Goal: Information Seeking & Learning: Learn about a topic

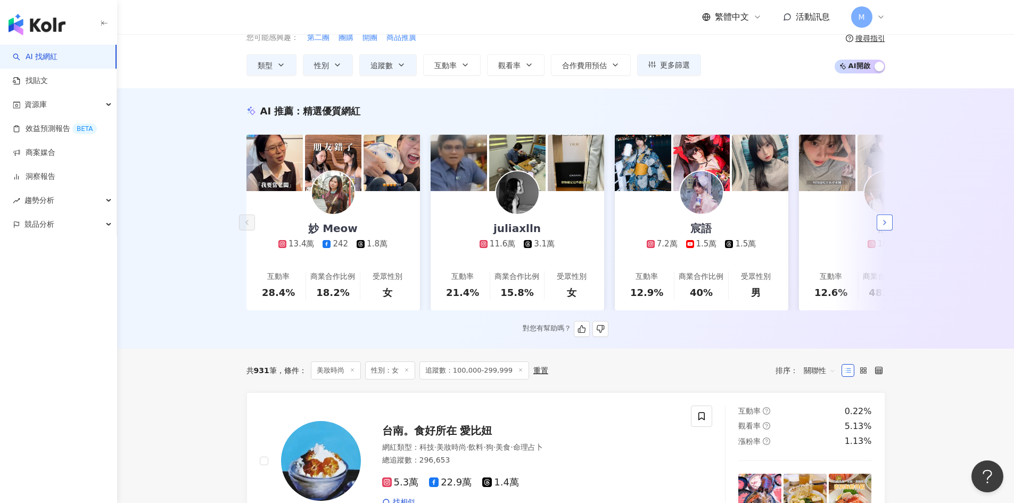
click at [809, 225] on icon "button" at bounding box center [885, 222] width 9 height 9
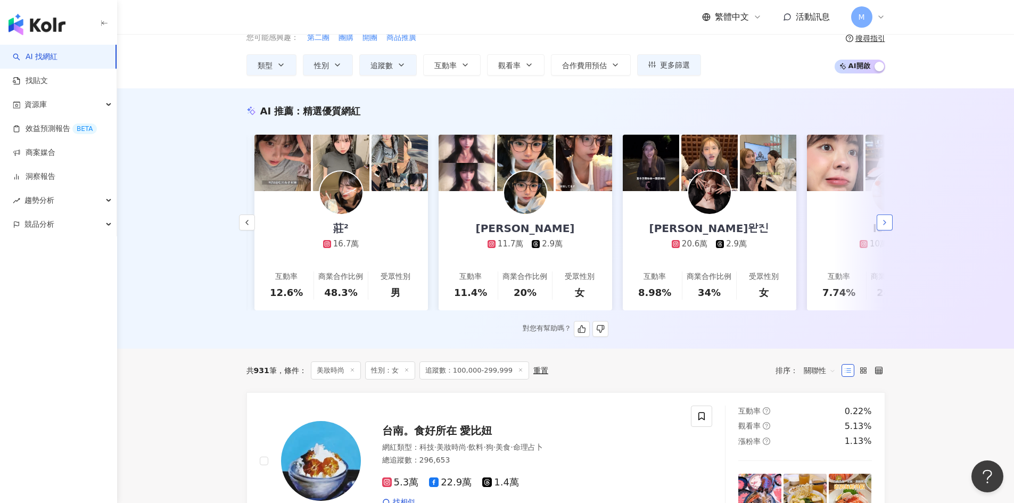
scroll to position [0, 553]
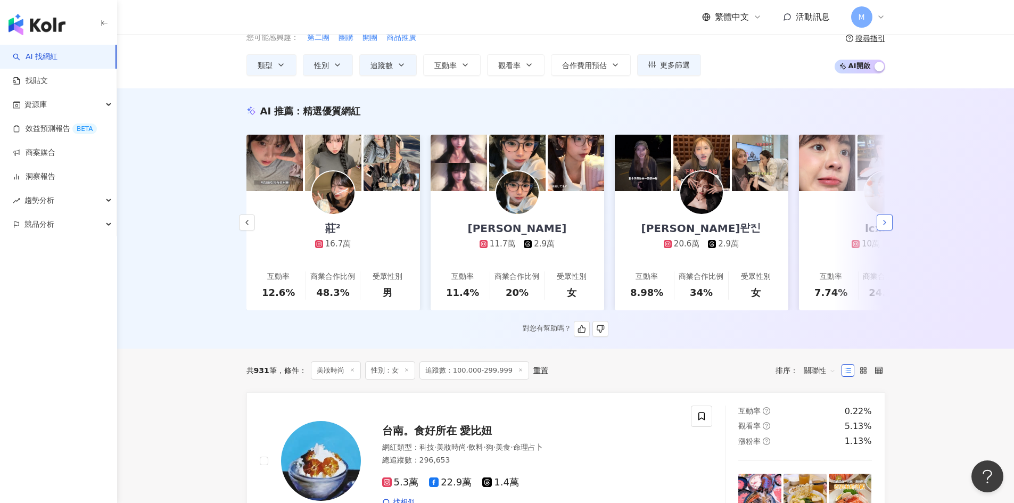
click at [809, 225] on icon "button" at bounding box center [885, 222] width 9 height 9
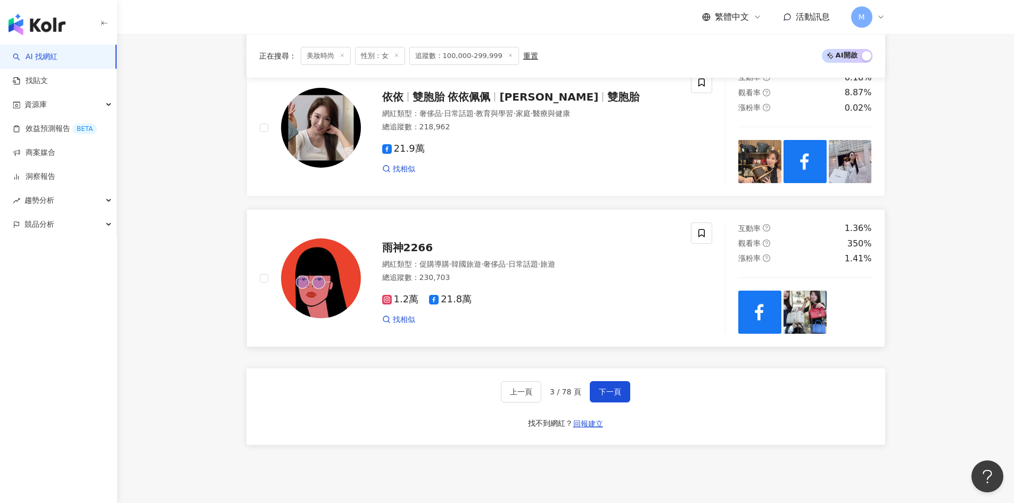
scroll to position [1917, 0]
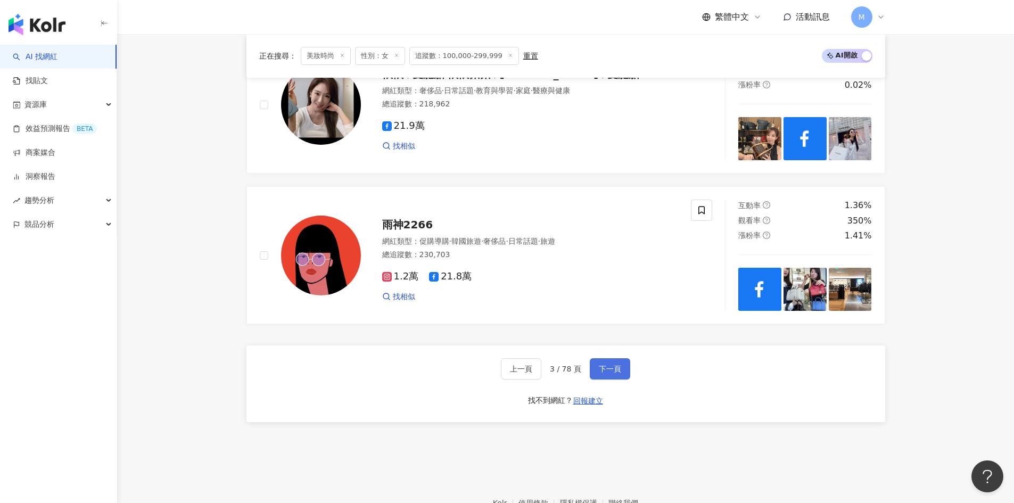
click at [611, 373] on span "下一頁" at bounding box center [610, 369] width 22 height 9
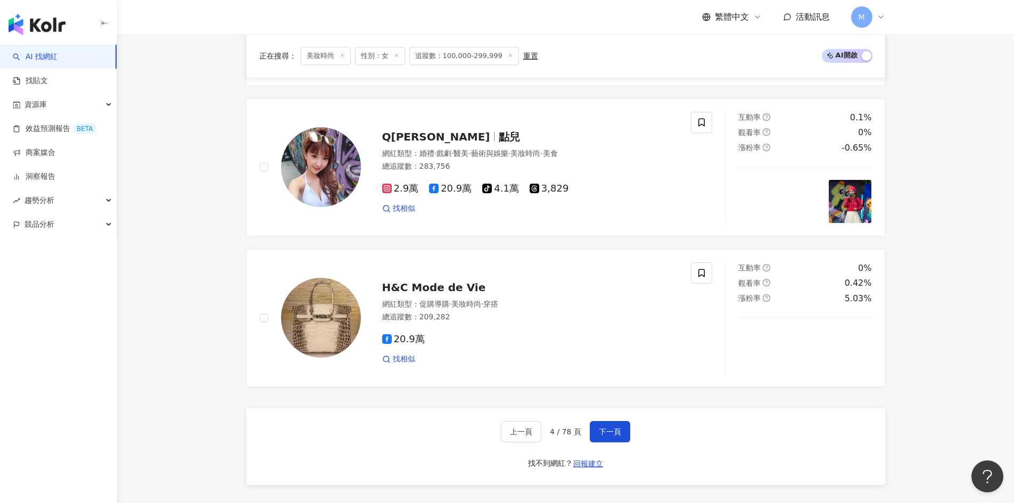
scroll to position [2007, 0]
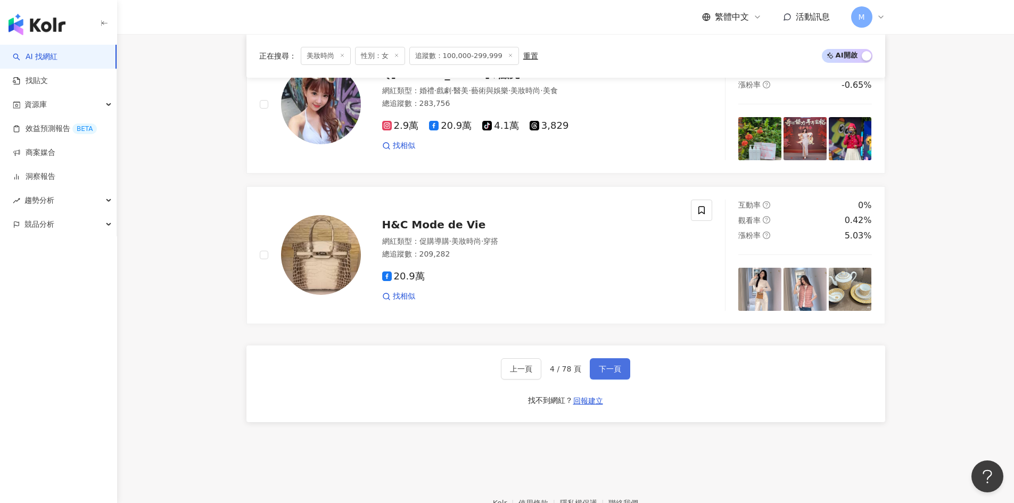
click at [615, 371] on button "下一頁" at bounding box center [610, 368] width 40 height 21
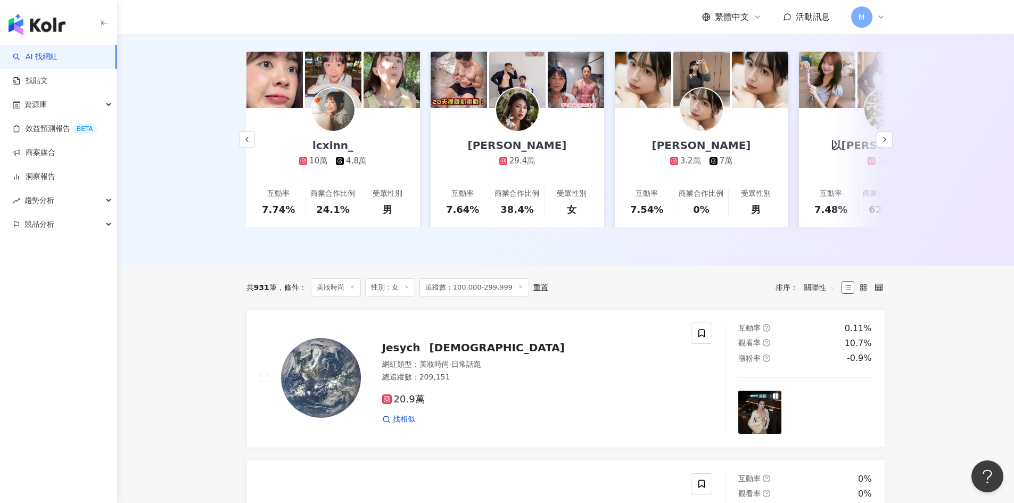
scroll to position [0, 0]
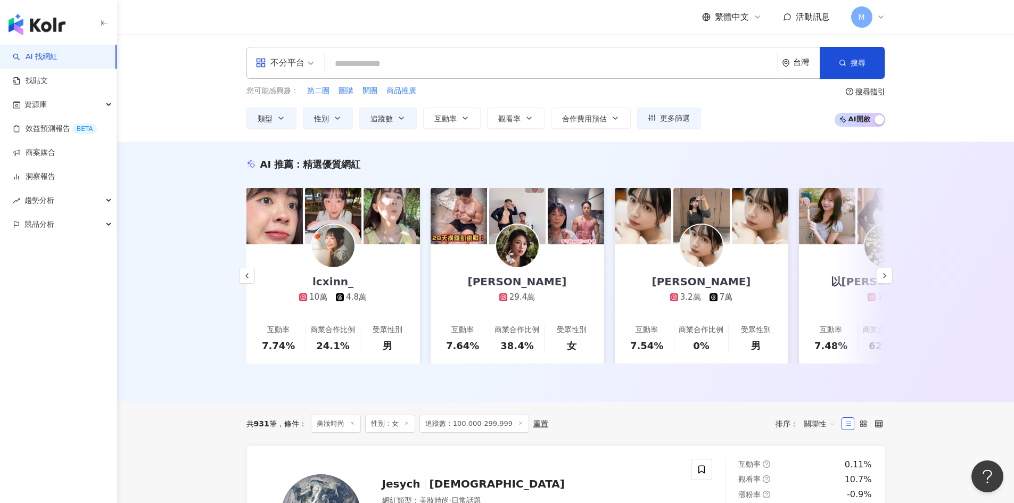
click at [370, 66] on input "search" at bounding box center [551, 64] width 444 height 20
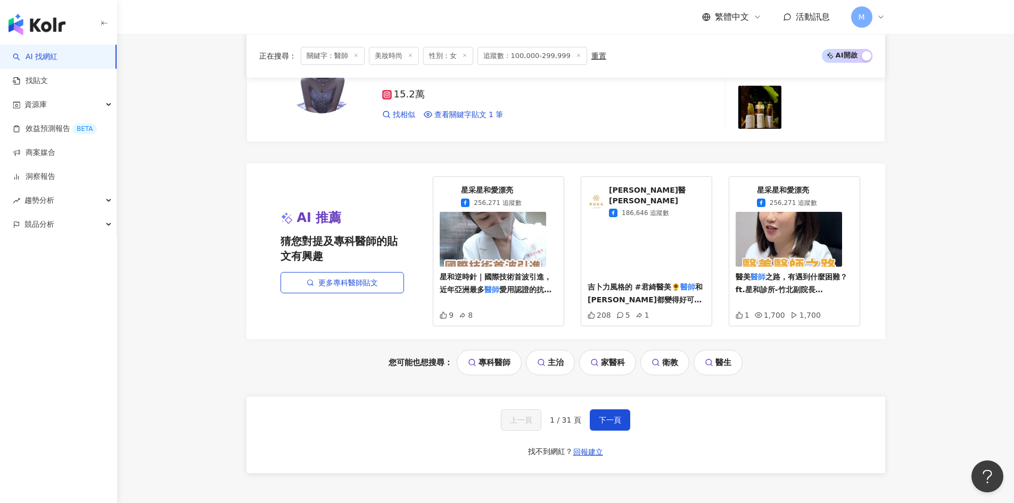
scroll to position [2289, 0]
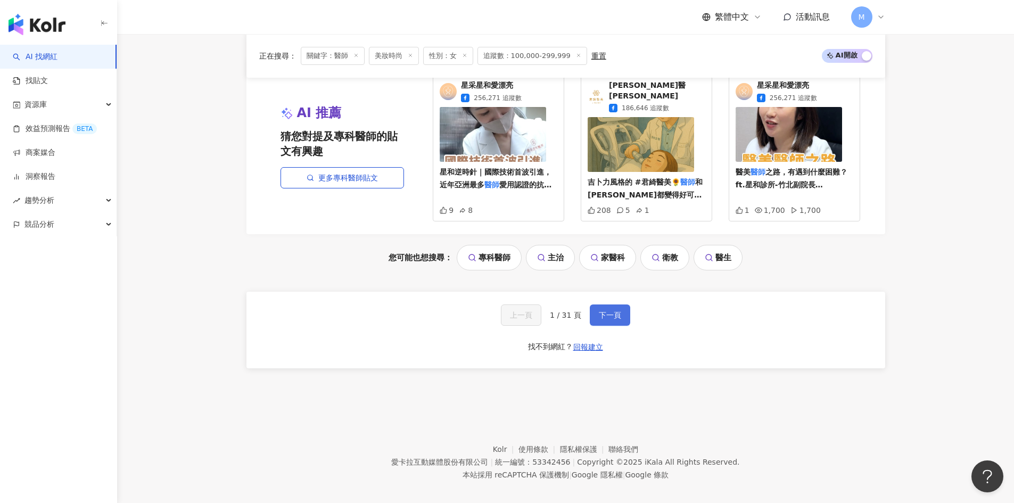
type input "**"
click at [617, 315] on button "下一頁" at bounding box center [610, 315] width 40 height 21
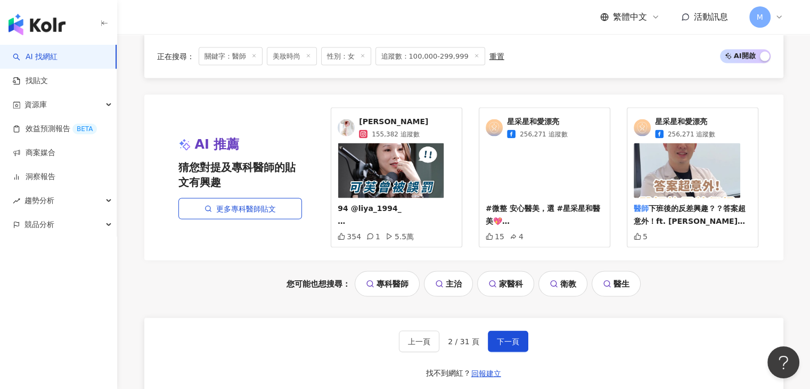
scroll to position [2236, 0]
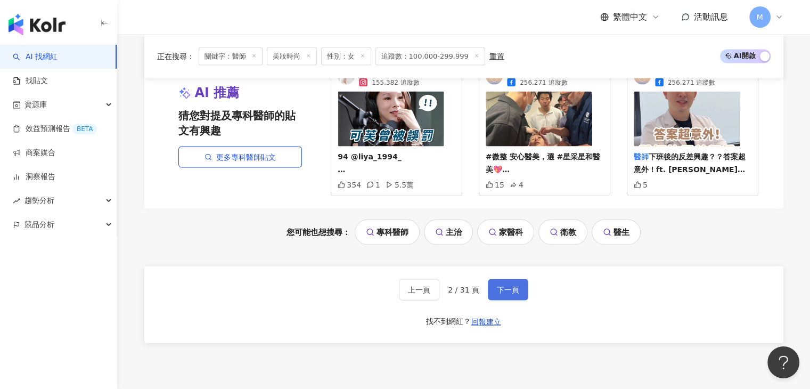
click at [520, 279] on button "下一頁" at bounding box center [508, 289] width 40 height 21
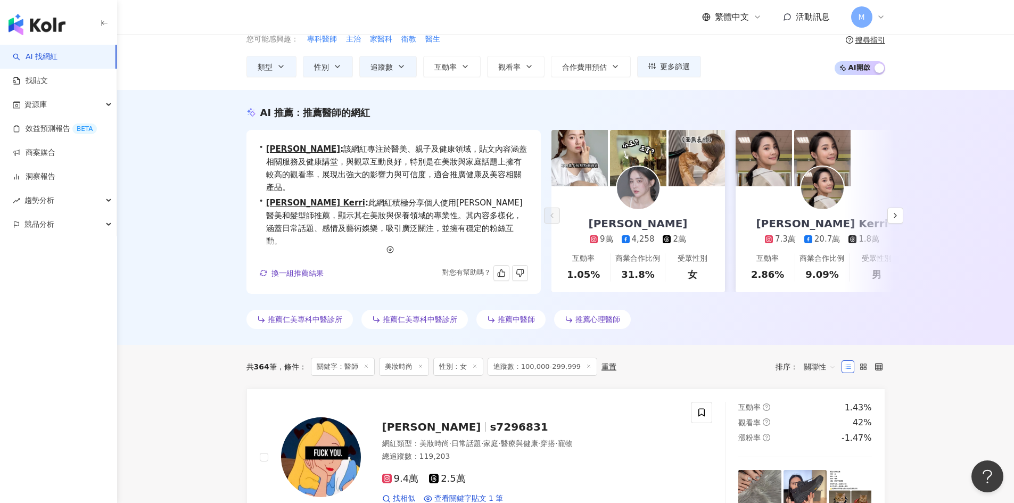
scroll to position [0, 0]
